Goal: Transaction & Acquisition: Obtain resource

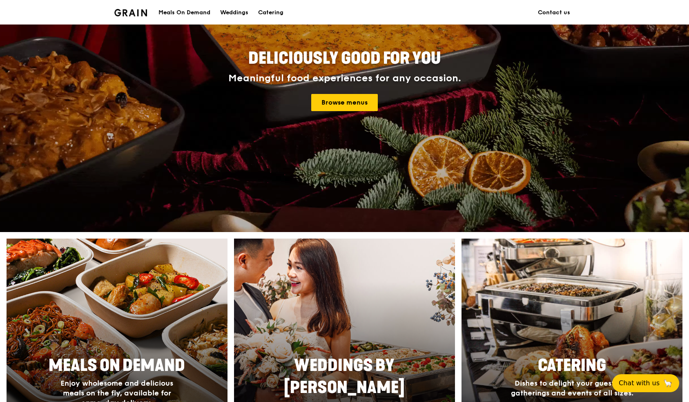
scroll to position [190, 0]
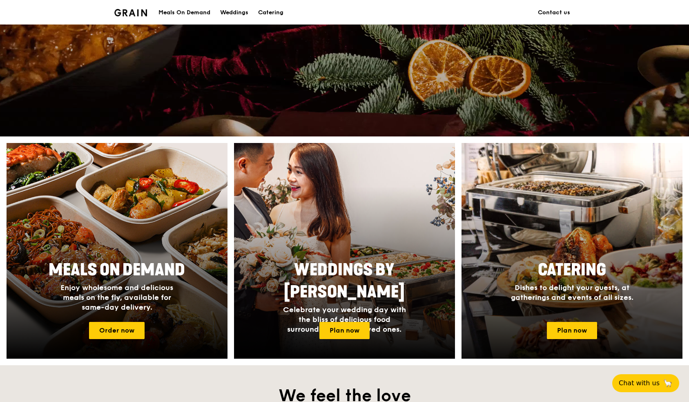
click at [564, 283] on span "Dishes to delight your guests, at gatherings and events of all sizes." at bounding box center [572, 292] width 122 height 19
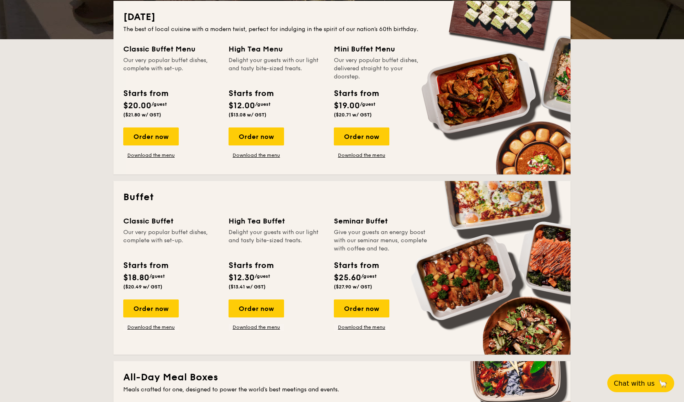
scroll to position [145, 0]
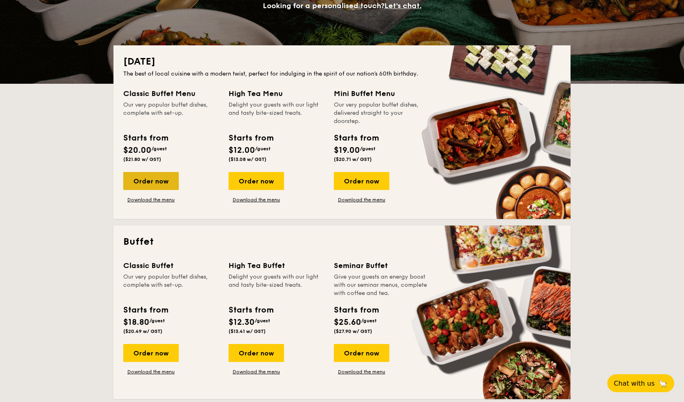
click at [152, 185] on div "Order now" at bounding box center [151, 181] width 56 height 18
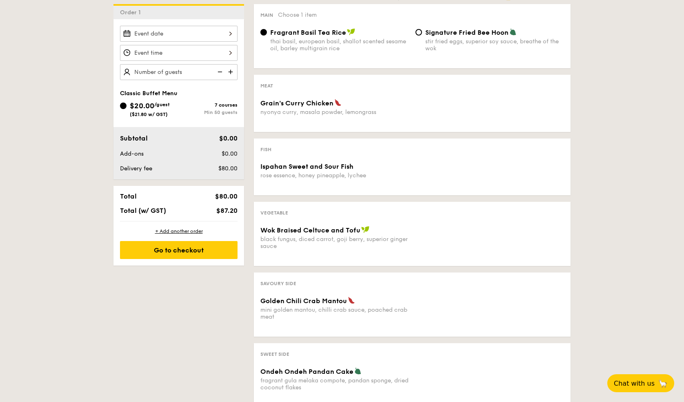
scroll to position [160, 0]
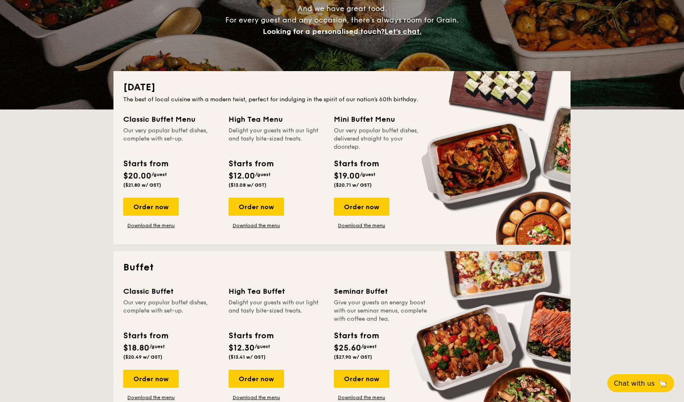
scroll to position [136, 0]
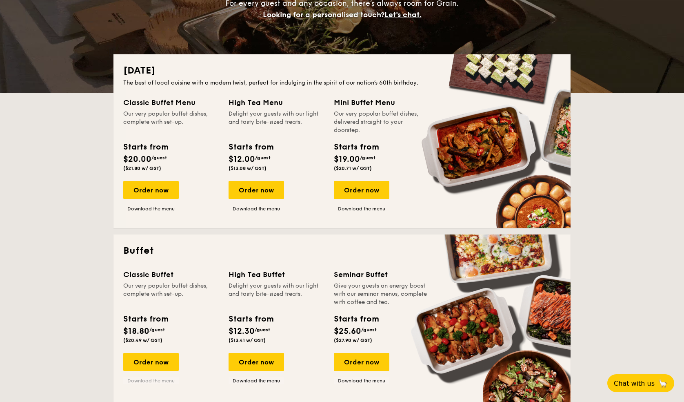
click at [149, 383] on link "Download the menu" at bounding box center [151, 380] width 56 height 7
